Goal: Navigation & Orientation: Find specific page/section

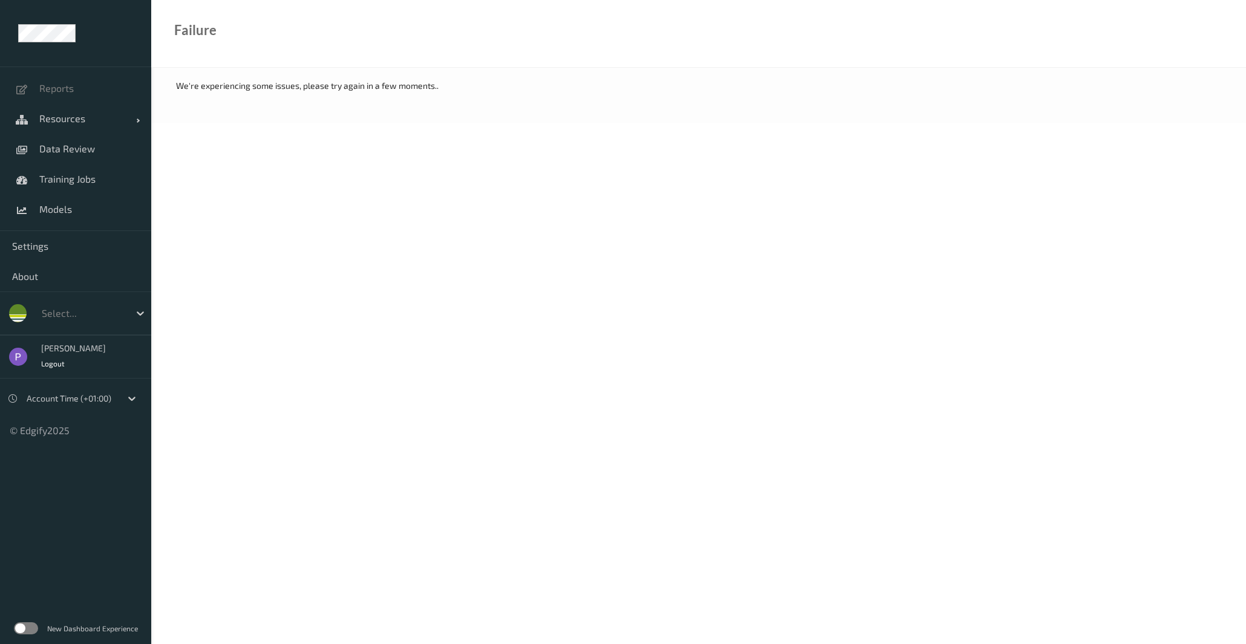
click at [339, 238] on body "Reports Resources Devices Clusters Sites Data Review Training Jobs Models Setti…" at bounding box center [623, 322] width 1246 height 644
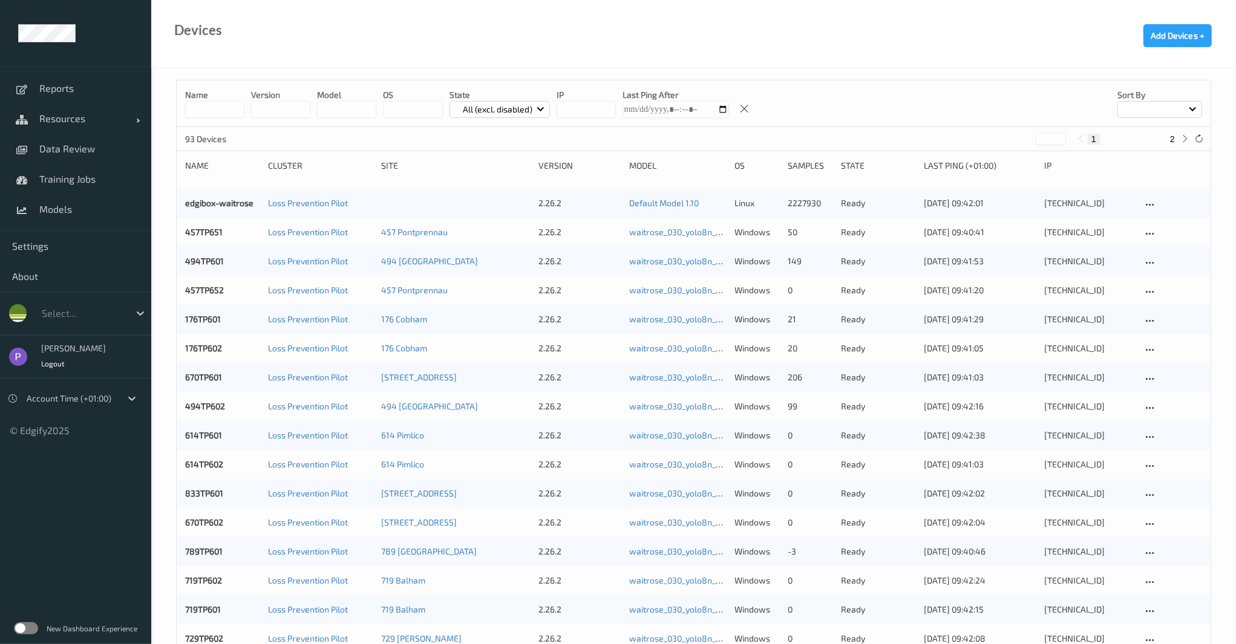
click at [32, 632] on label at bounding box center [26, 628] width 24 height 12
